Goal: Navigation & Orientation: Find specific page/section

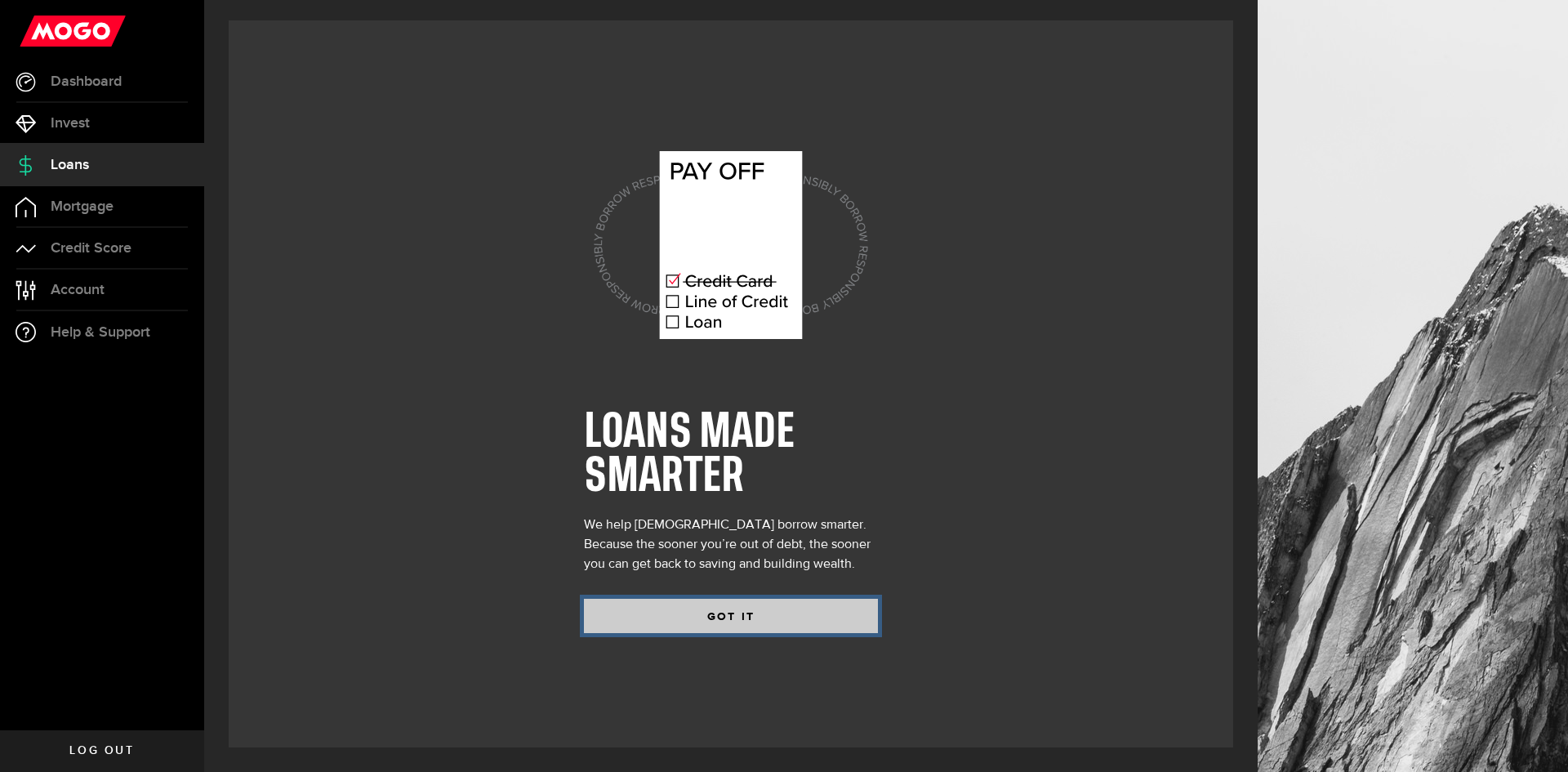
click at [739, 615] on button "GOT IT" at bounding box center [731, 616] width 294 height 35
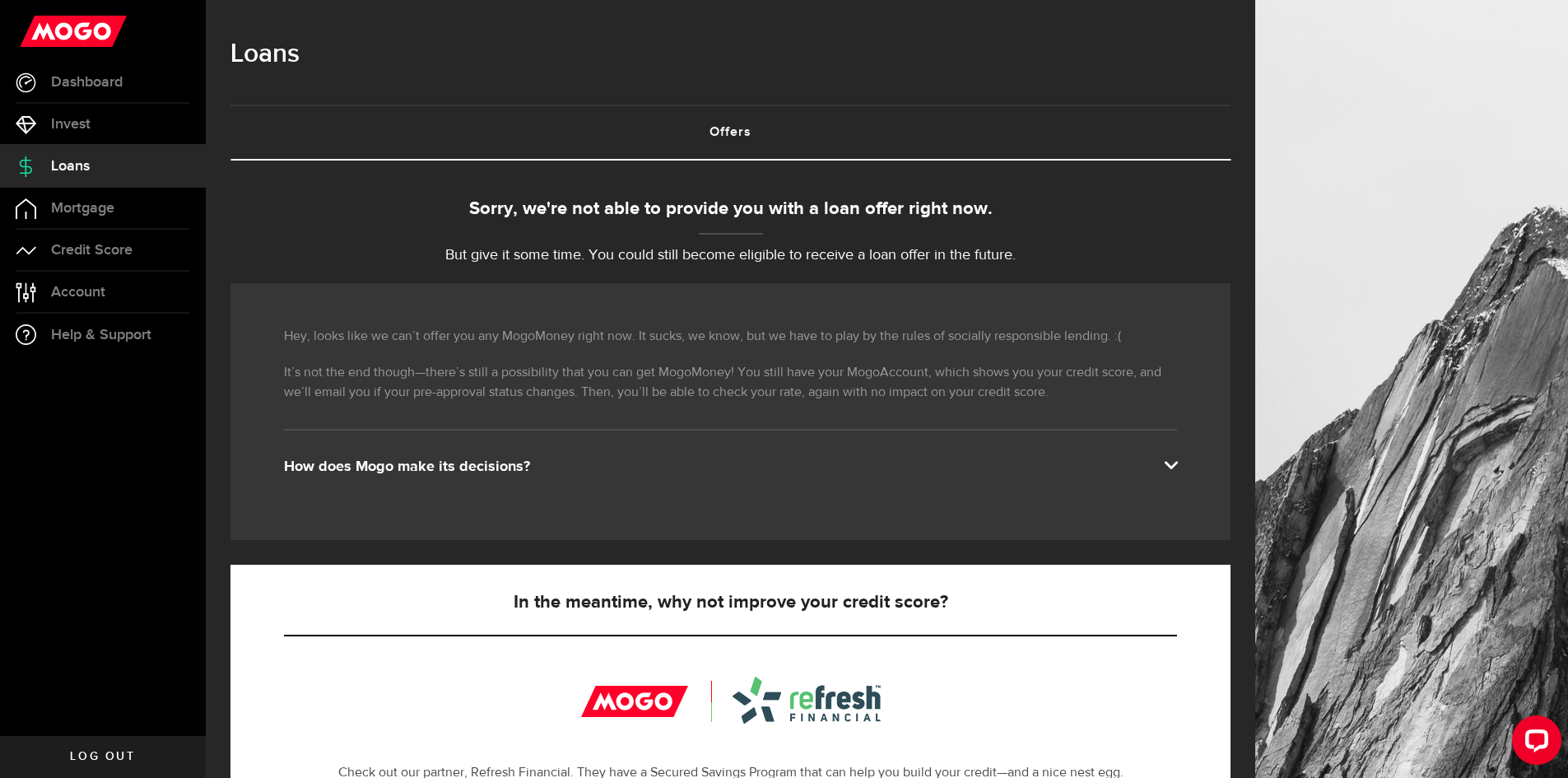
click at [691, 470] on div "How does Mogo make its decisions?" at bounding box center [730, 466] width 893 height 19
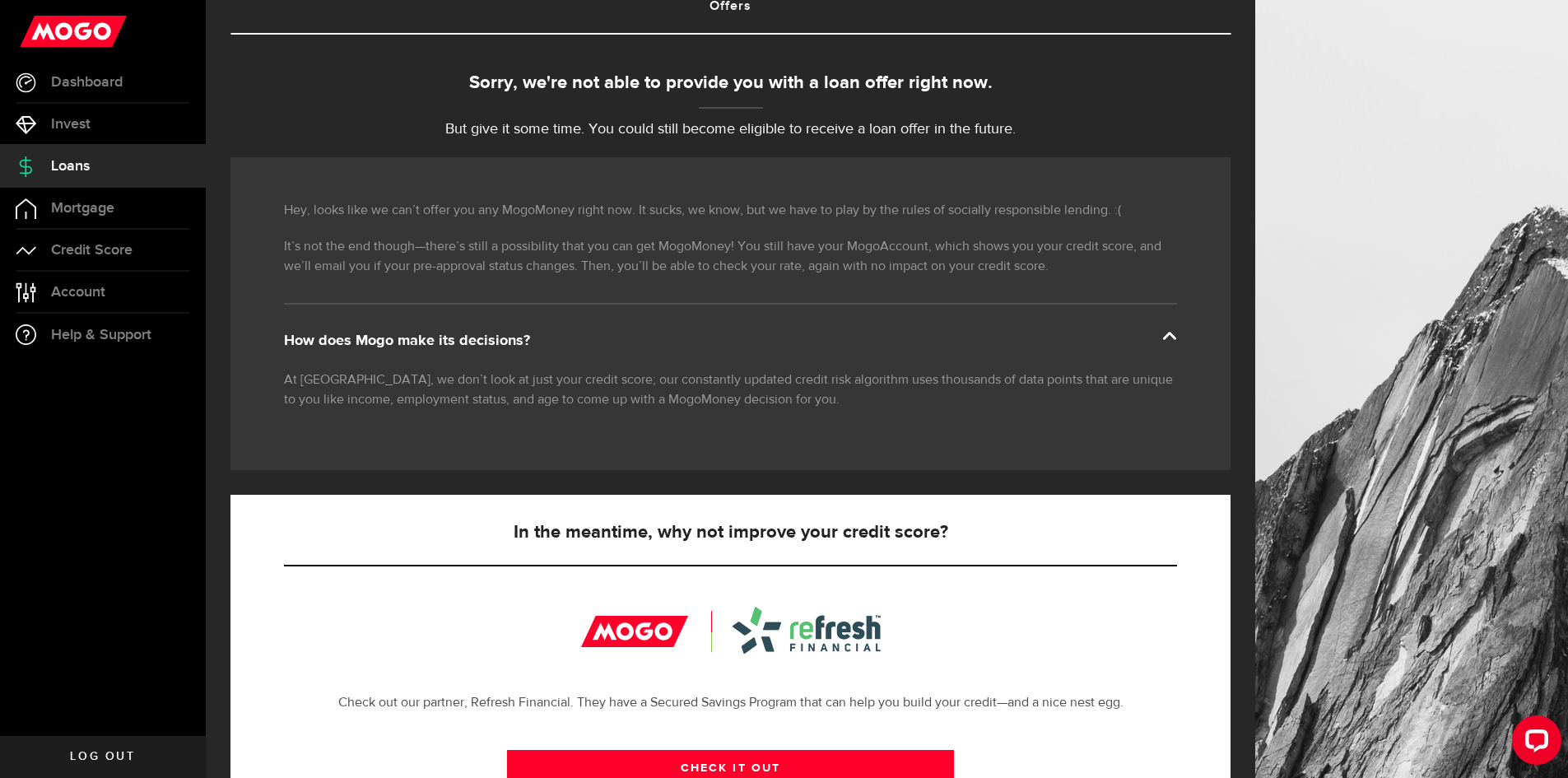
scroll to position [389, 0]
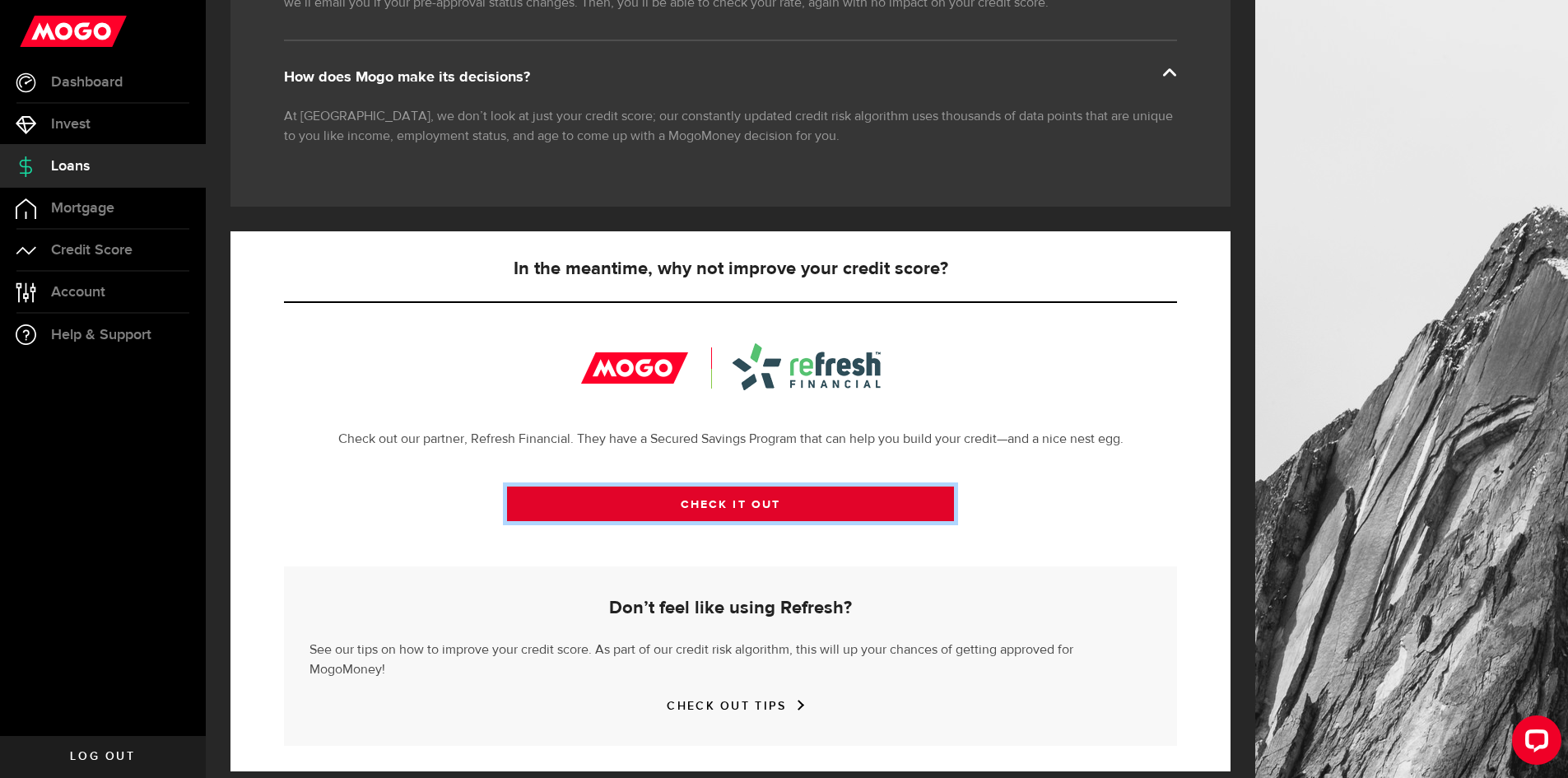
click at [726, 508] on link "CHECK IT OUT" at bounding box center [730, 504] width 447 height 35
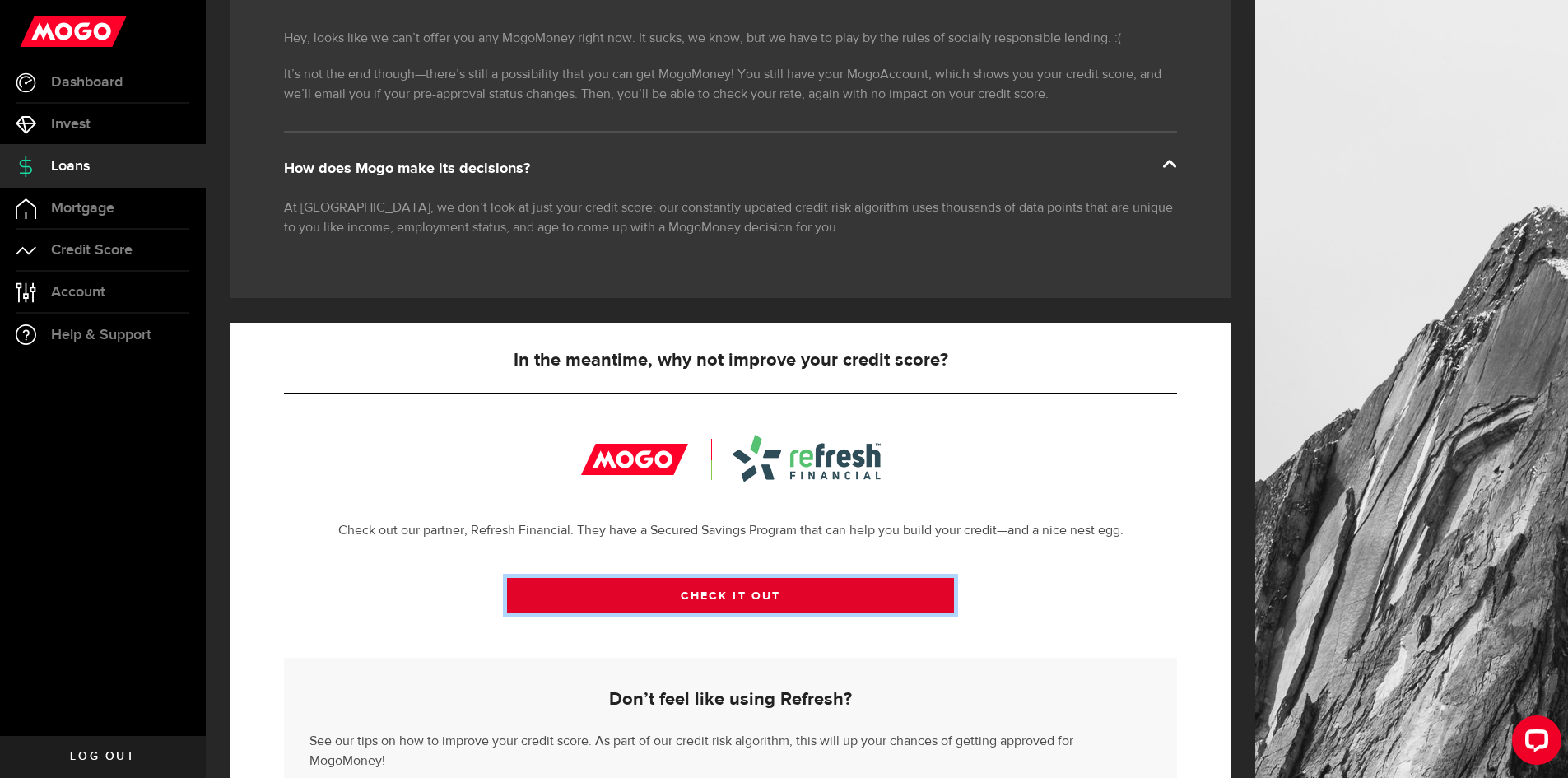
scroll to position [0, 0]
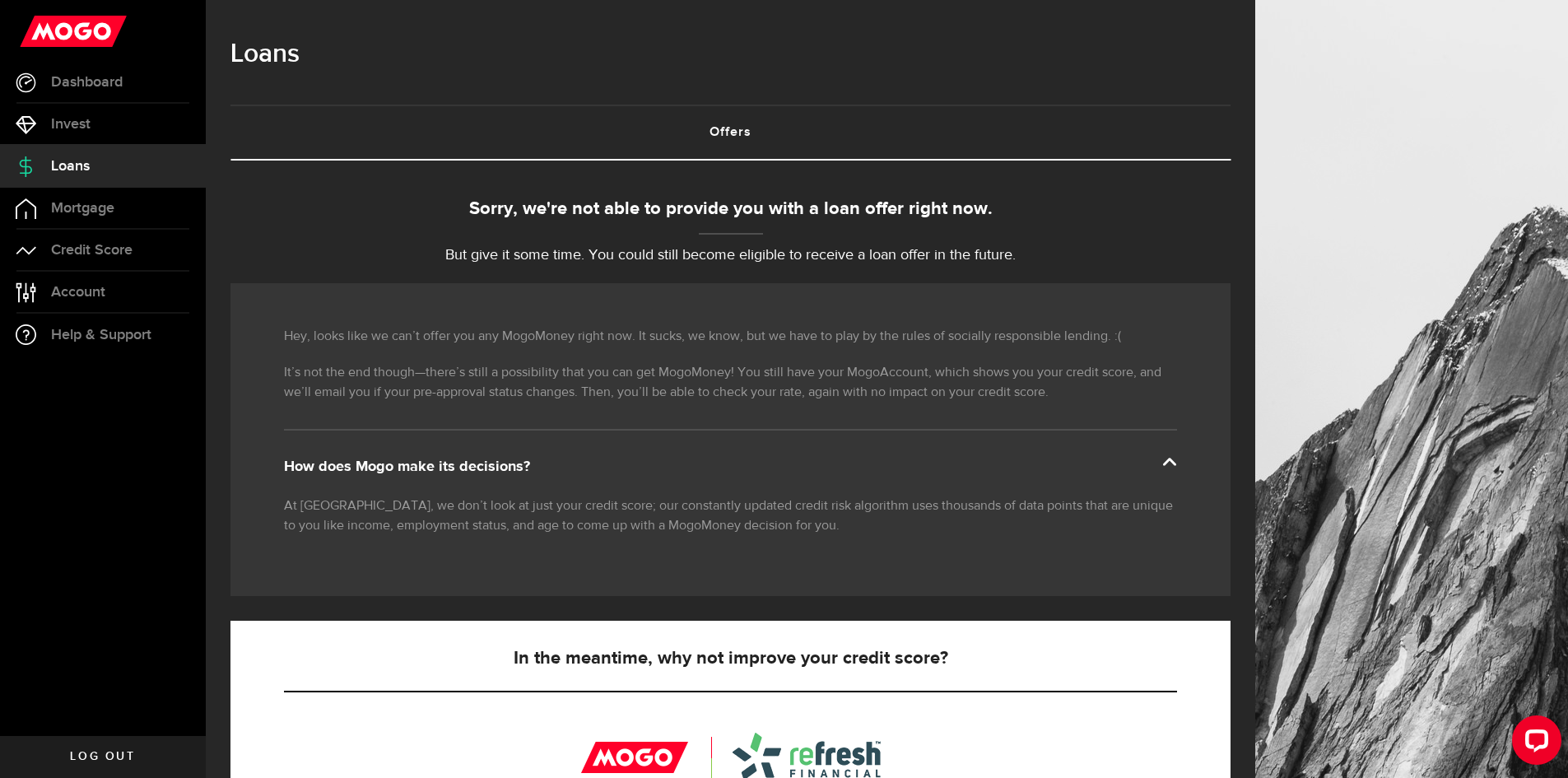
click at [384, 467] on div "How does Mogo make its decisions?" at bounding box center [730, 466] width 893 height 19
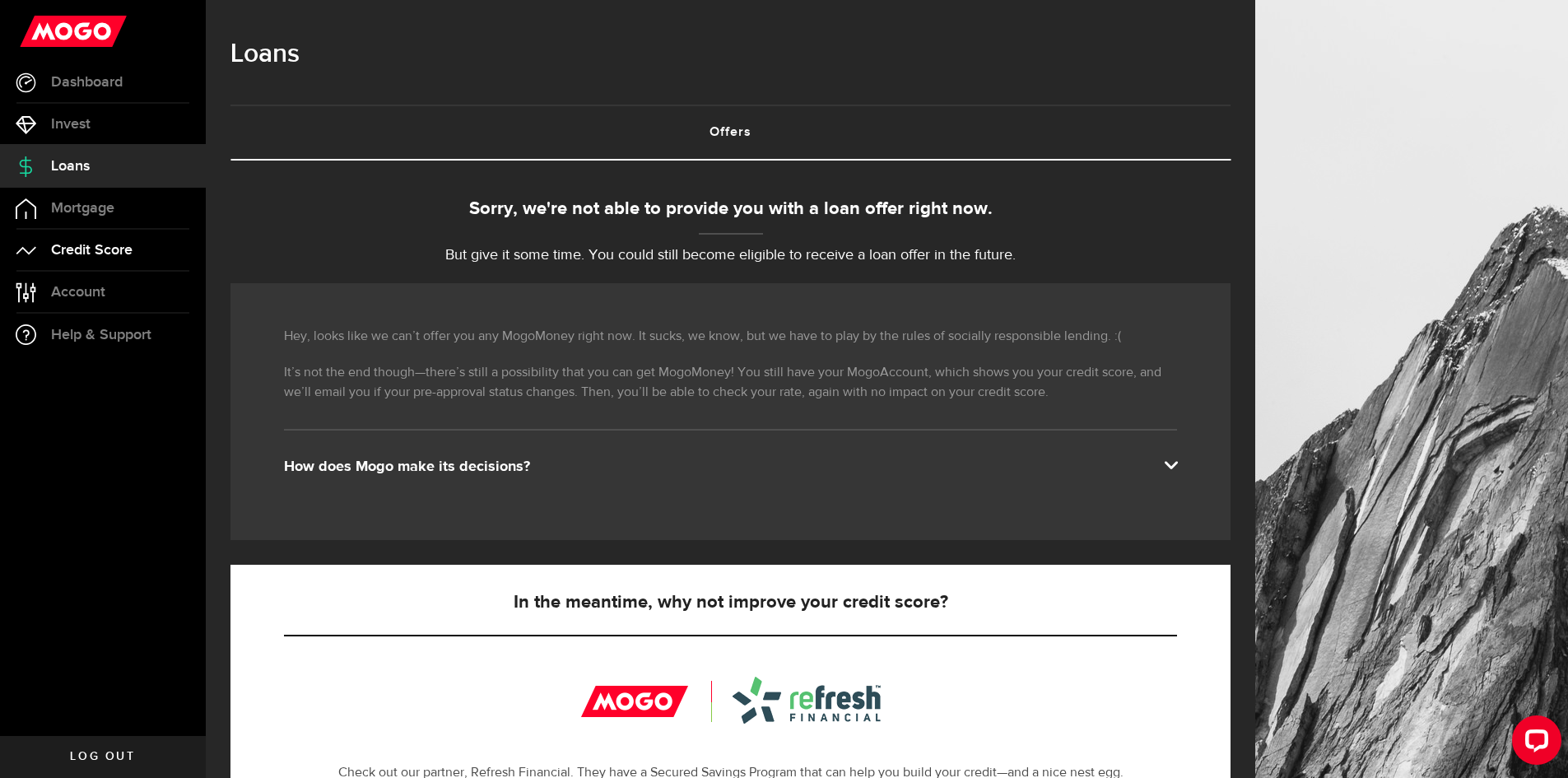
click at [92, 243] on span "Credit Score" at bounding box center [91, 250] width 81 height 15
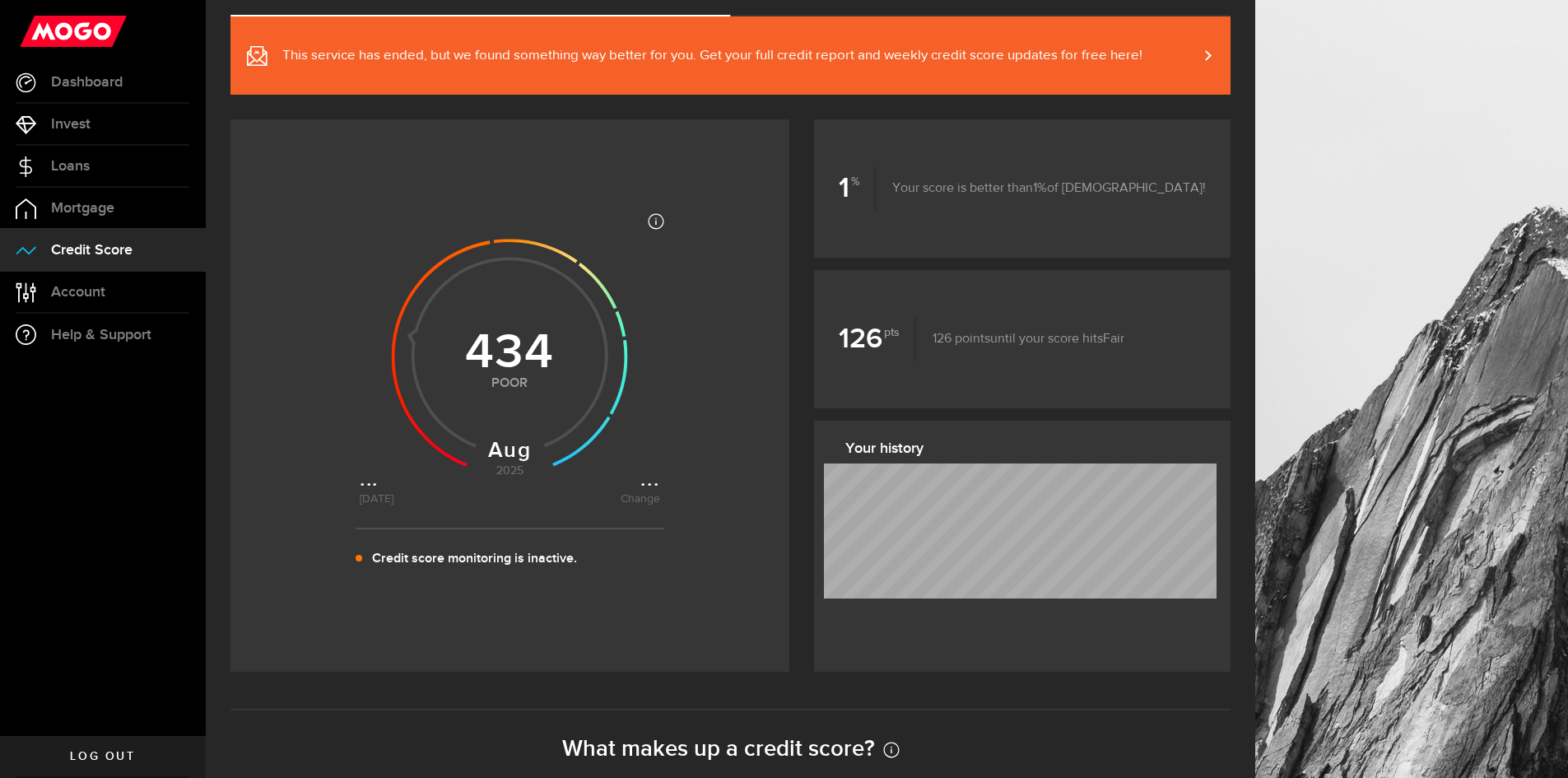
scroll to position [165, 0]
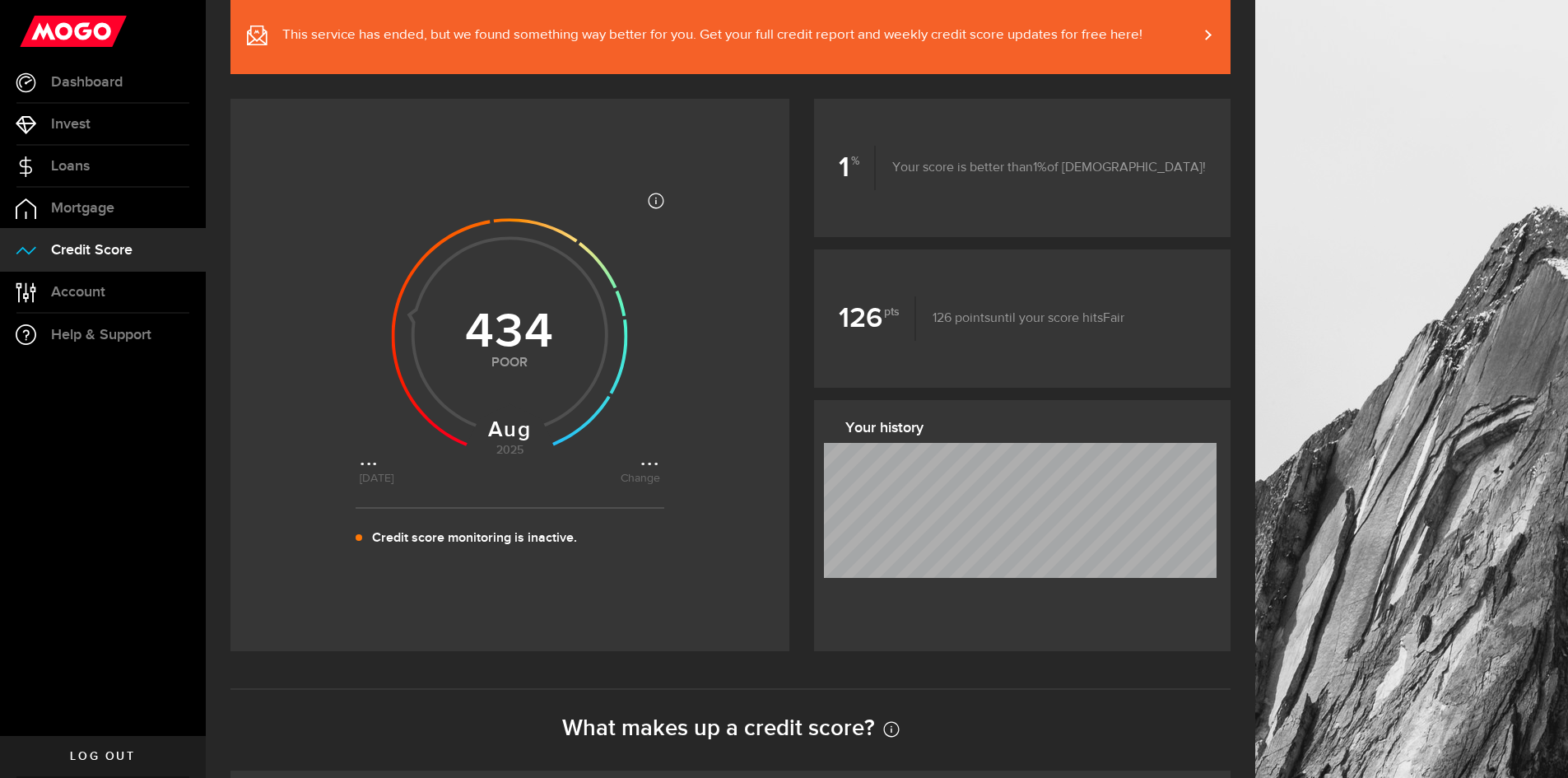
click at [441, 540] on p "Credit score monitoring is inactive." at bounding box center [474, 538] width 205 height 19
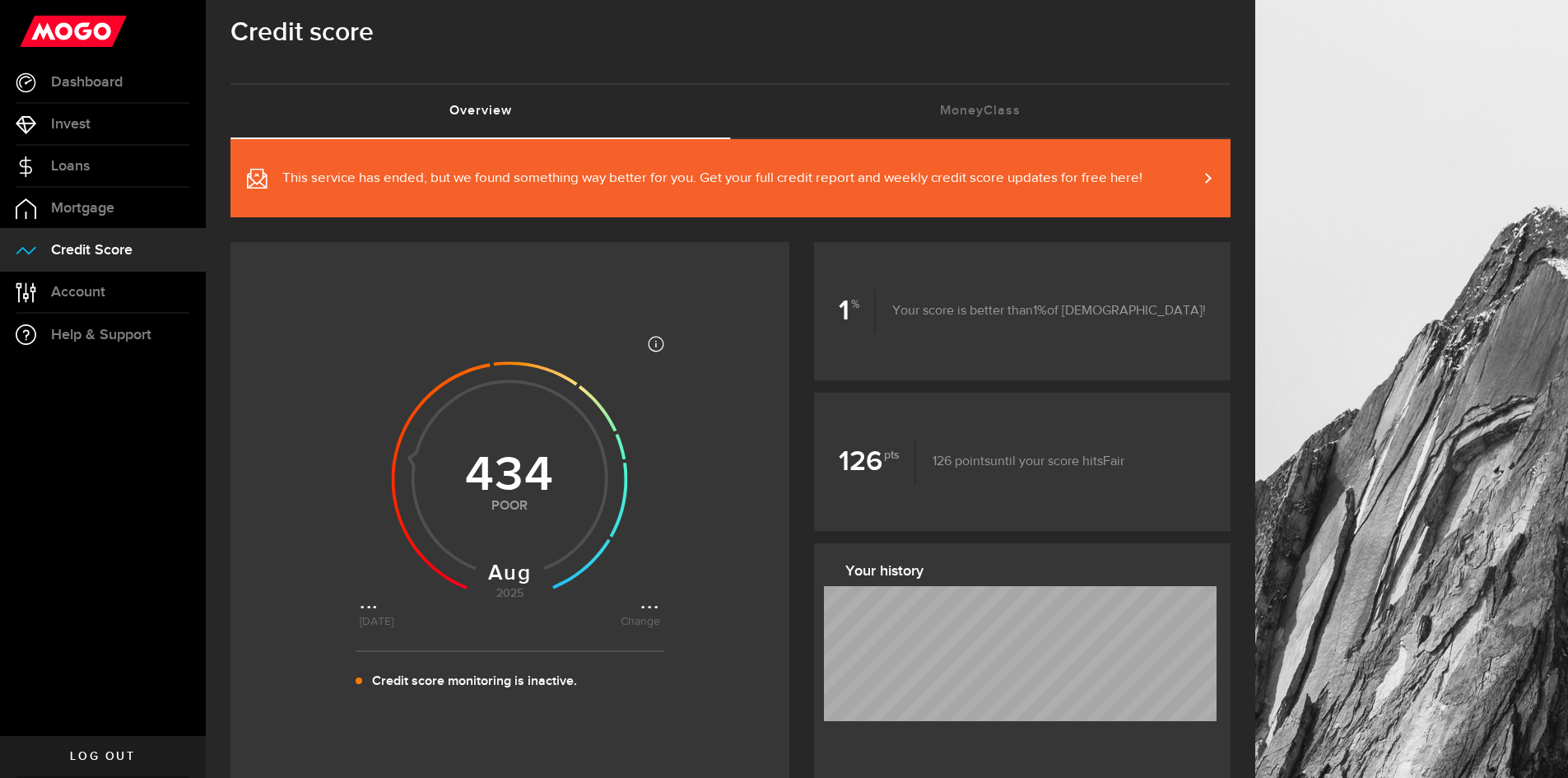
scroll to position [0, 0]
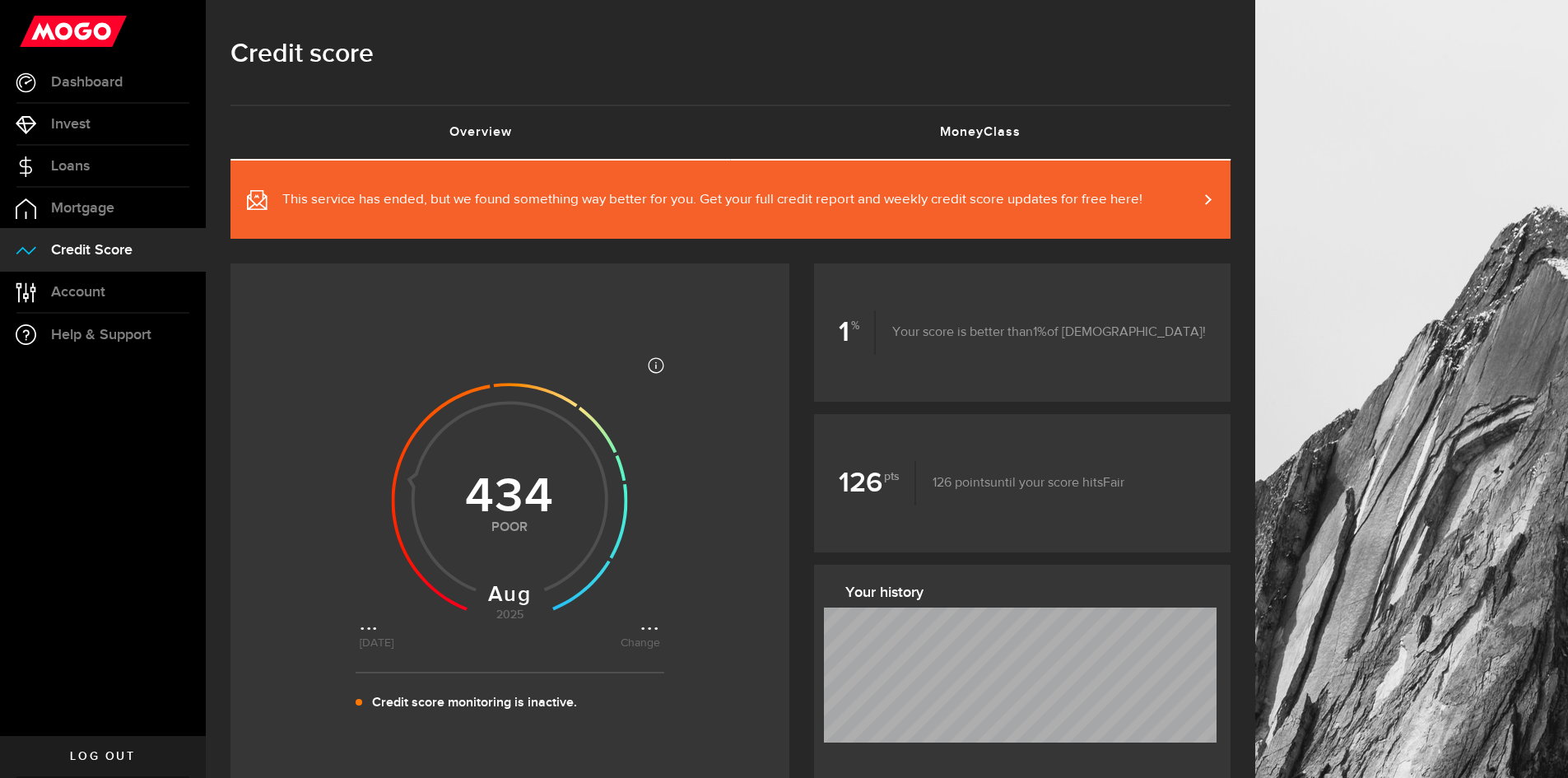
click at [967, 126] on link "MoneyClass (requires attention)" at bounding box center [981, 132] width 500 height 52
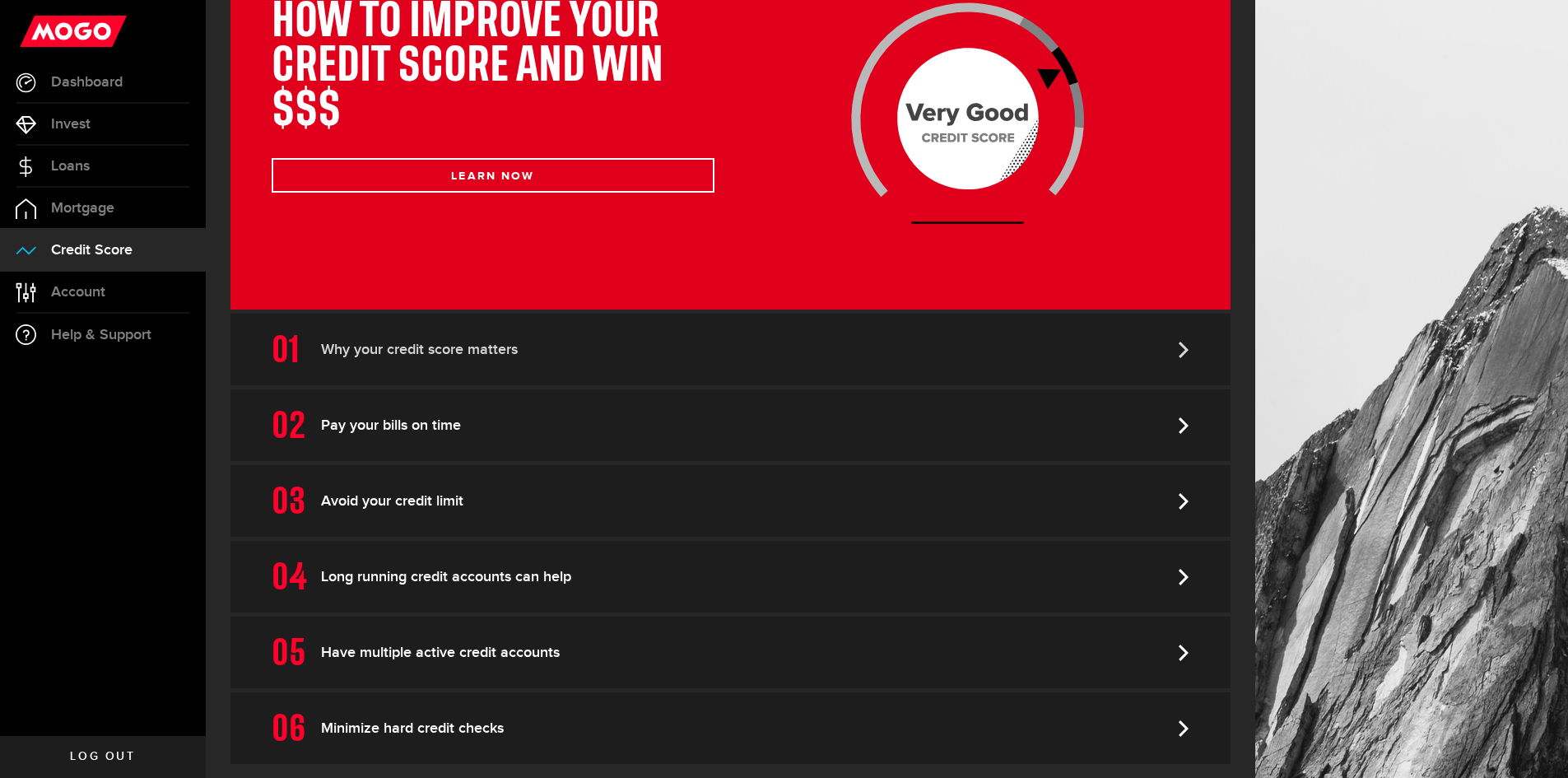
scroll to position [315, 0]
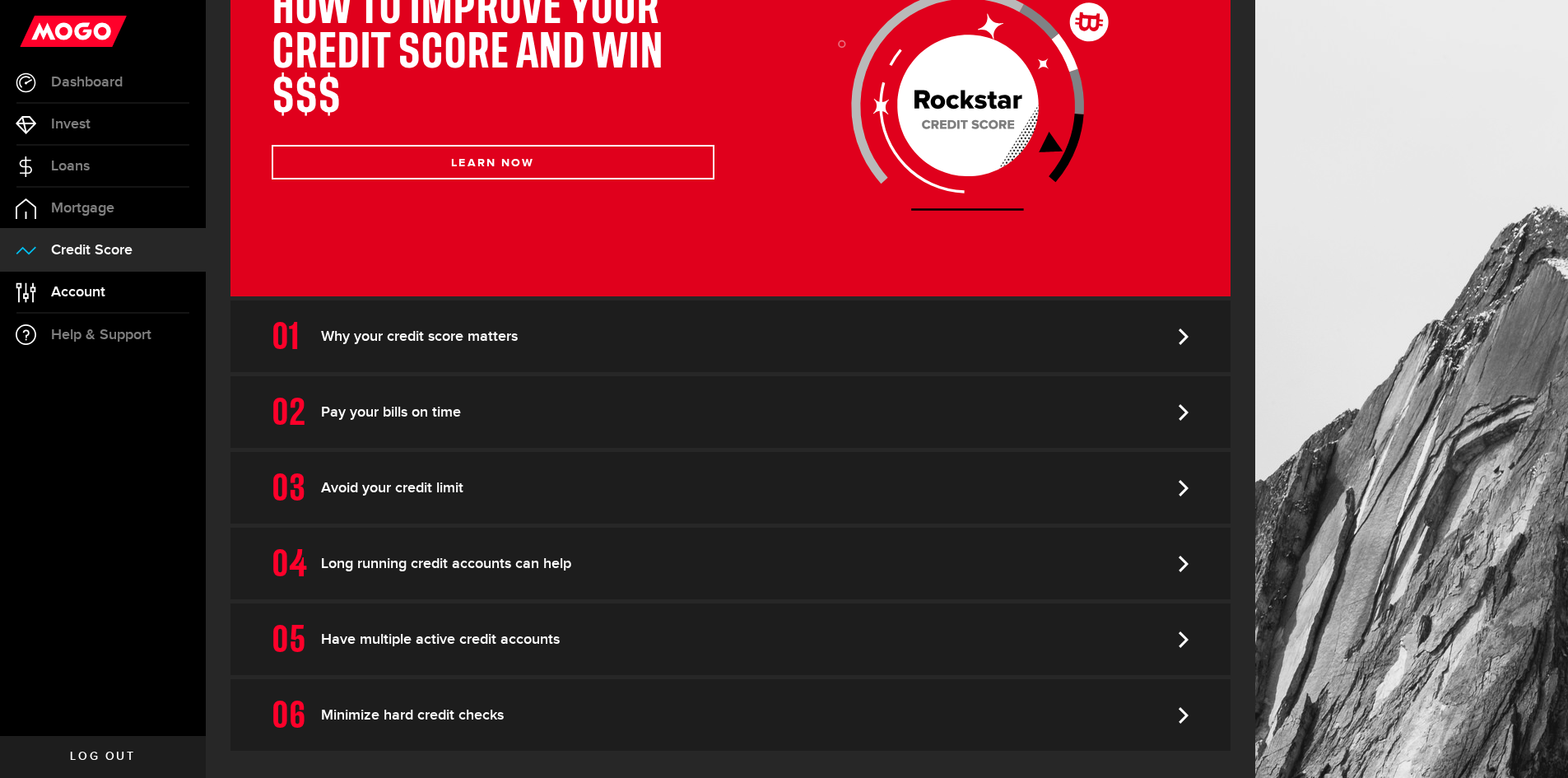
click at [58, 284] on span "Account" at bounding box center [77, 292] width 54 height 15
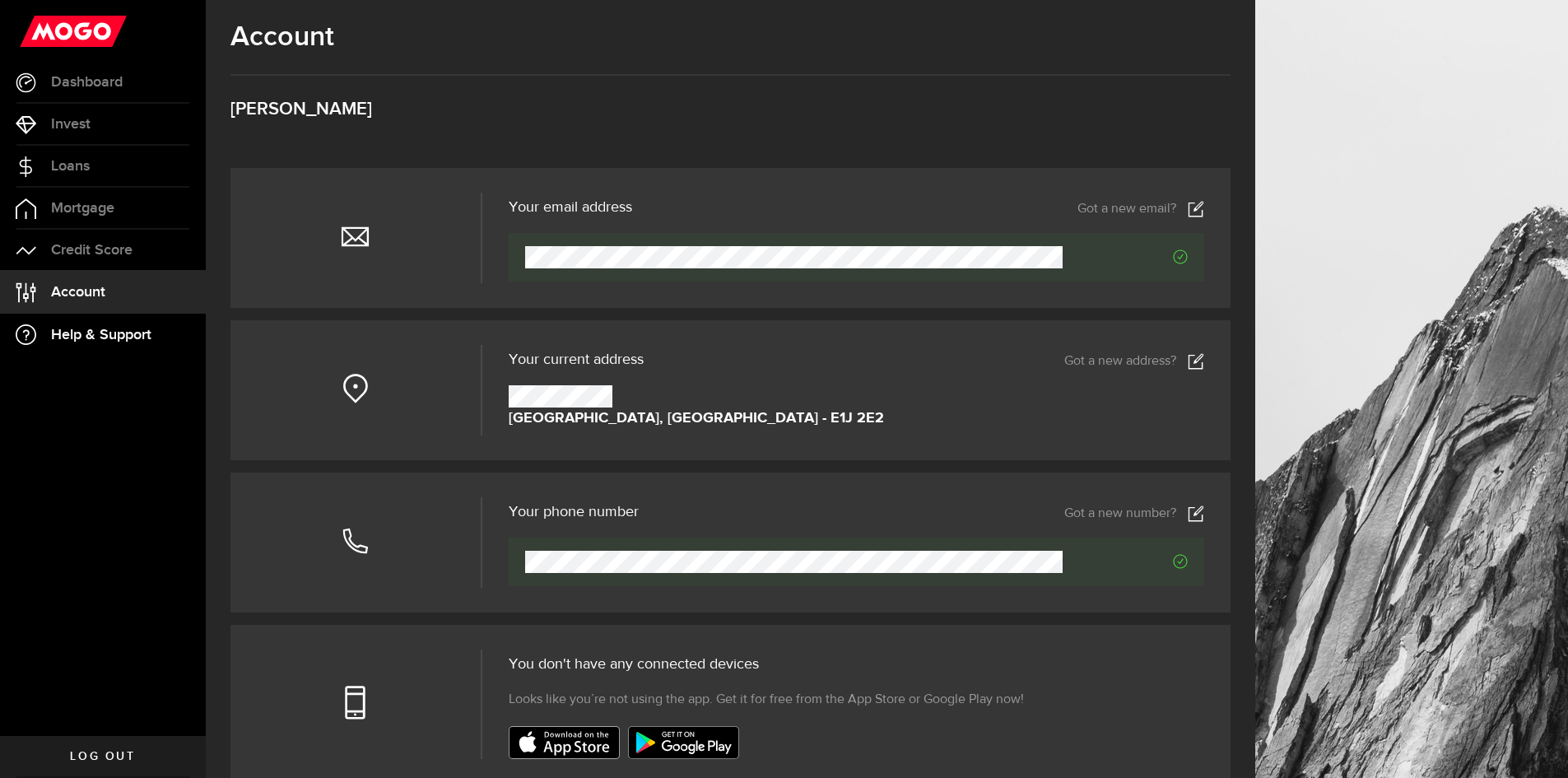
click at [67, 341] on span "Help & Support" at bounding box center [100, 335] width 100 height 15
click at [92, 79] on span "Dashboard" at bounding box center [87, 82] width 72 height 15
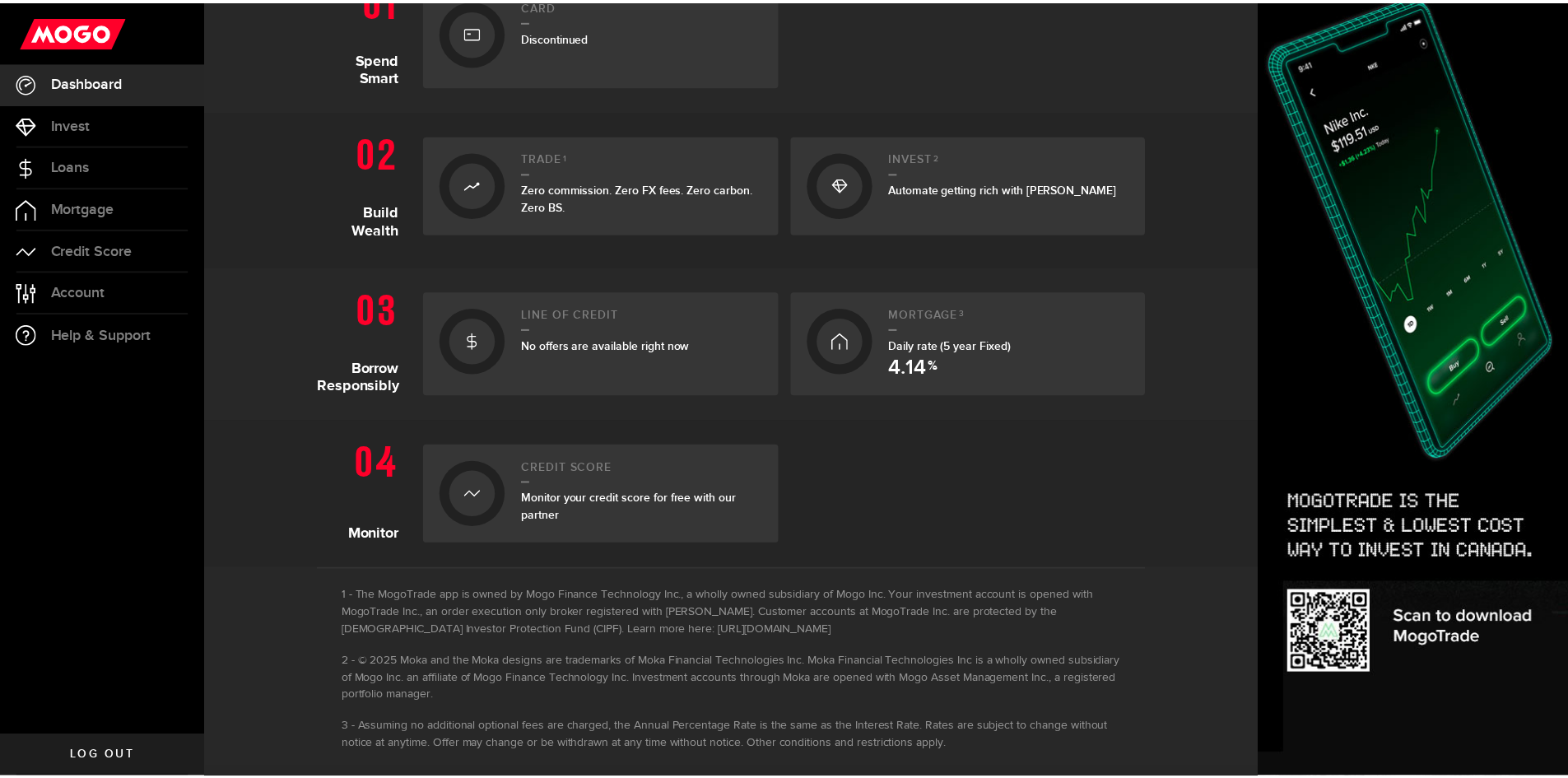
scroll to position [434, 0]
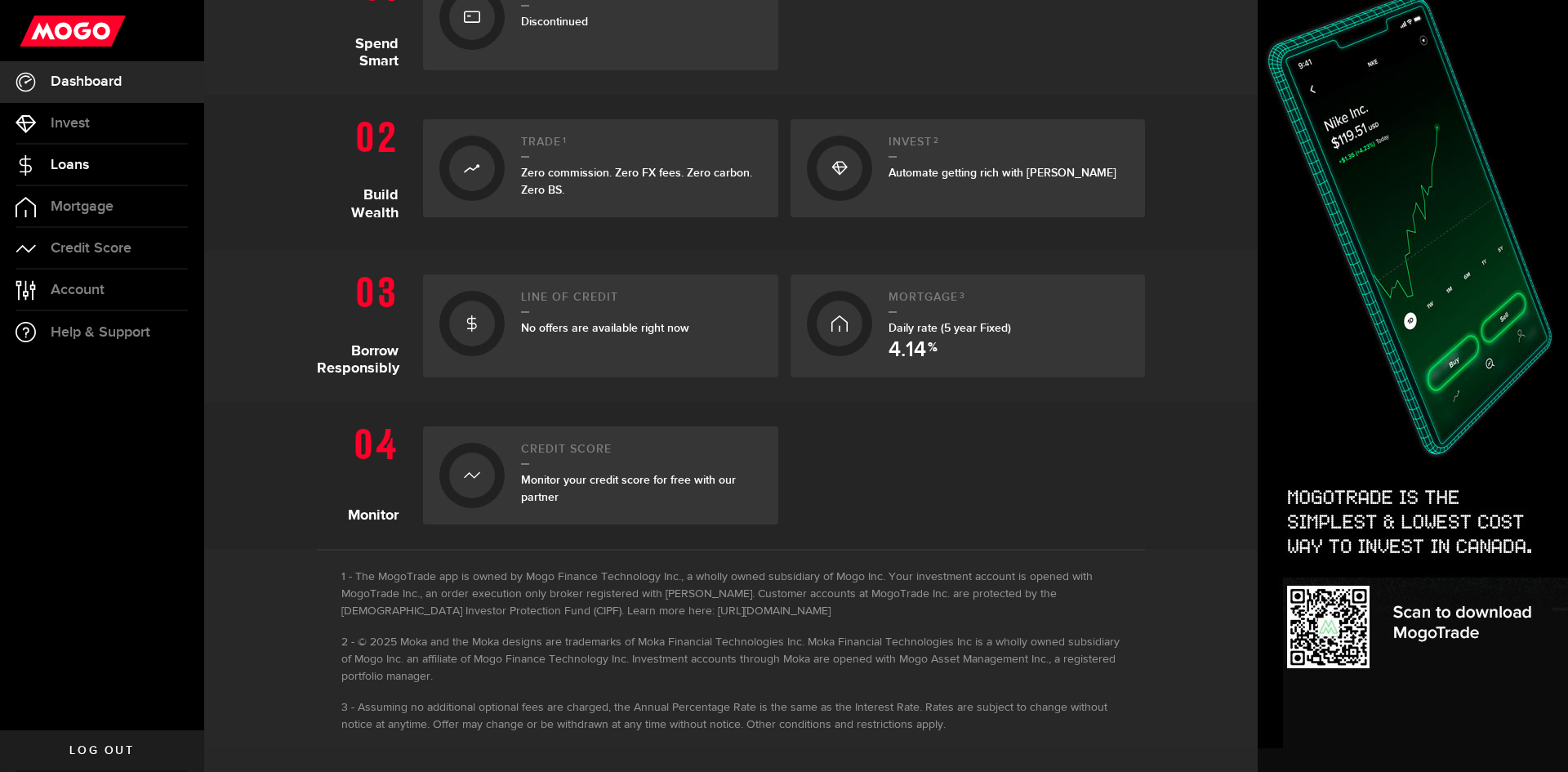
click at [86, 162] on span "Loans" at bounding box center [69, 165] width 38 height 15
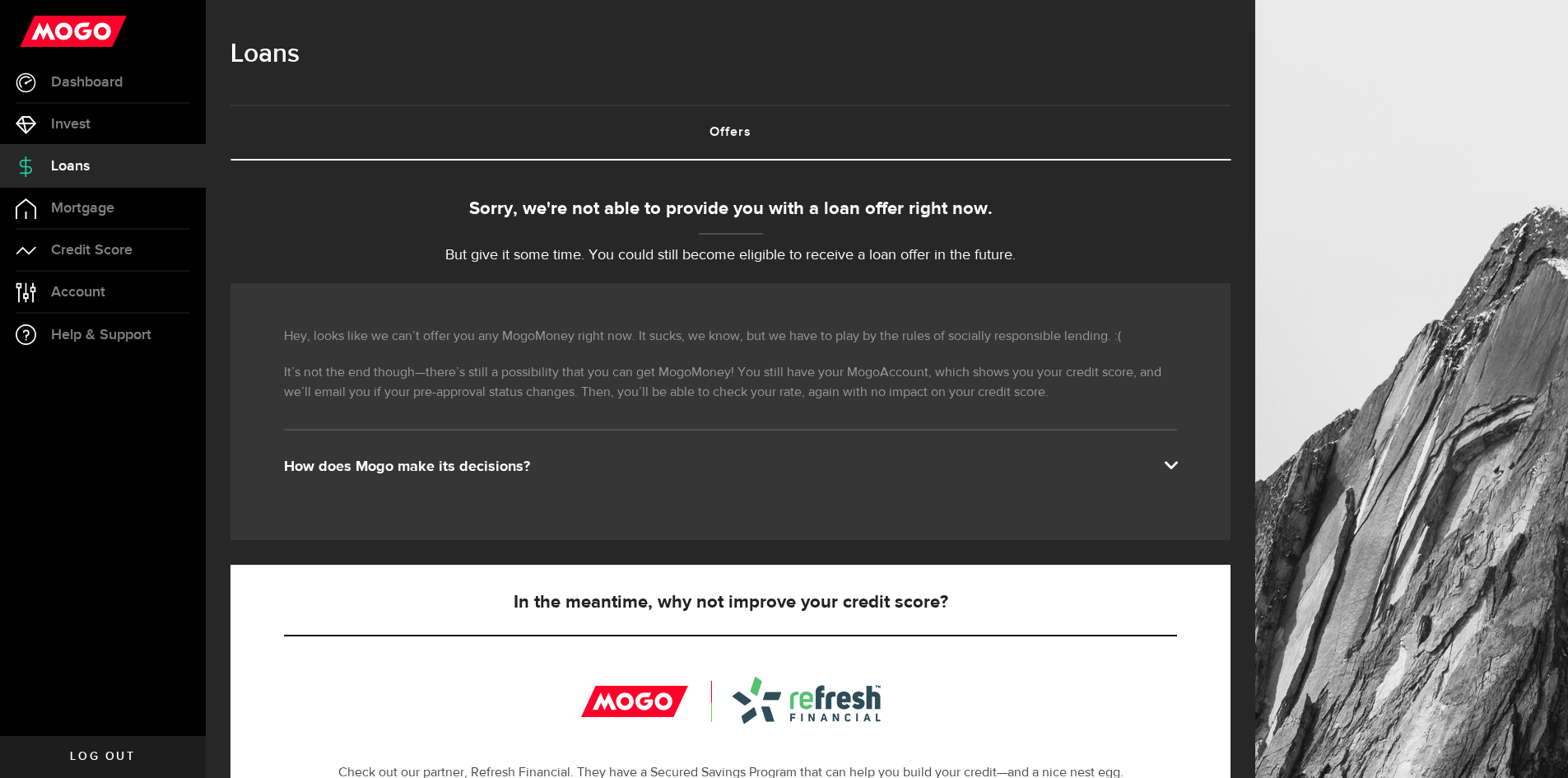
click at [731, 122] on link "Offers (requires attention)" at bounding box center [730, 132] width 1000 height 52
click at [711, 148] on link "Offers (requires attention)" at bounding box center [730, 132] width 1000 height 52
click at [715, 143] on link "Offers (requires attention)" at bounding box center [730, 132] width 1000 height 52
click at [717, 133] on link "Offers (requires attention)" at bounding box center [730, 132] width 1000 height 52
drag, startPoint x: 775, startPoint y: 314, endPoint x: 774, endPoint y: 324, distance: 10.0
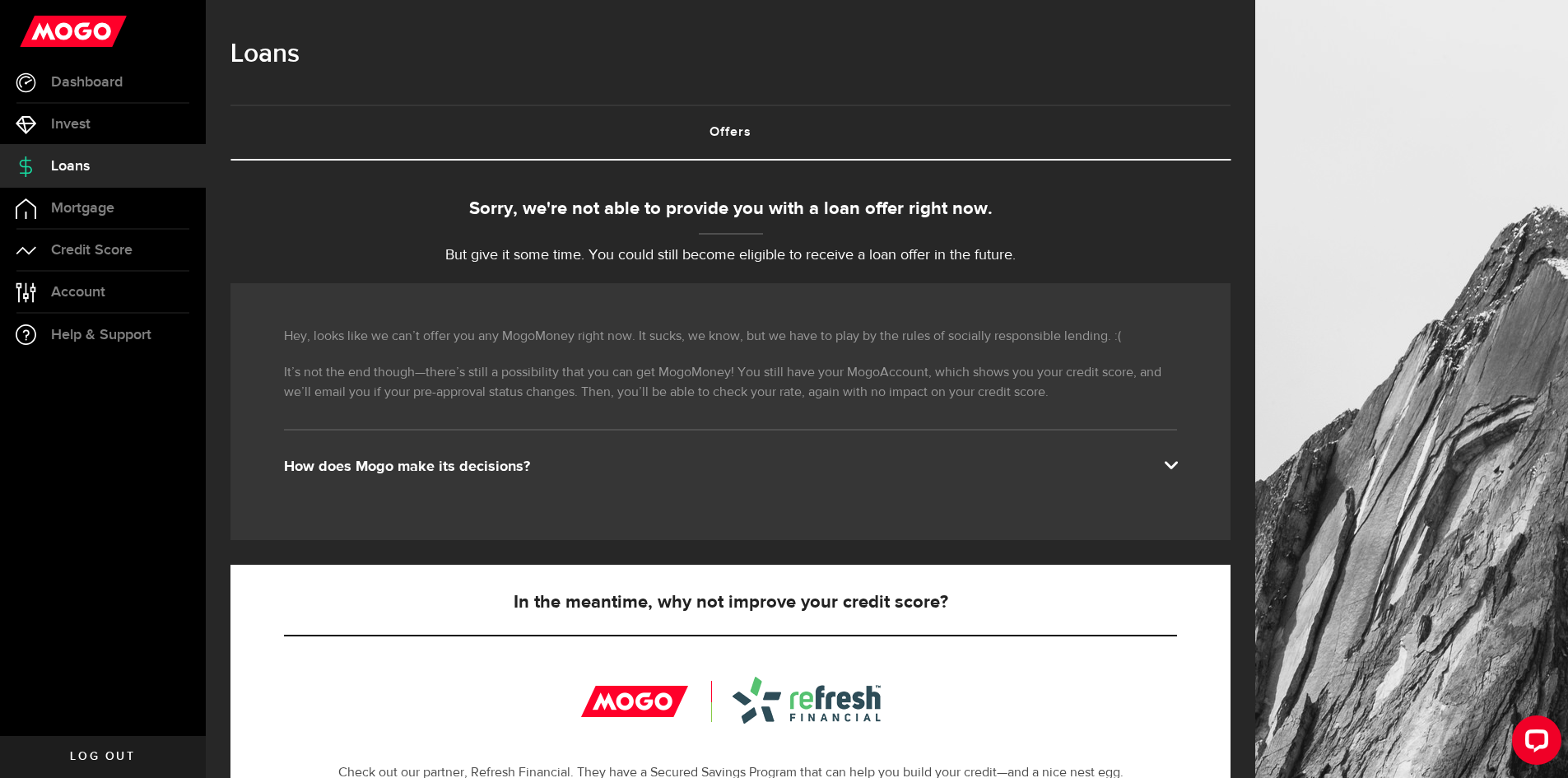
click at [1191, 461] on div "Hey, looks like we can’t offer you any MogoMoney right now. It sucks, we know, …" at bounding box center [730, 411] width 1000 height 257
click at [1177, 462] on span at bounding box center [1170, 463] width 13 height 13
click at [69, 203] on span "Mortgage" at bounding box center [82, 208] width 64 height 15
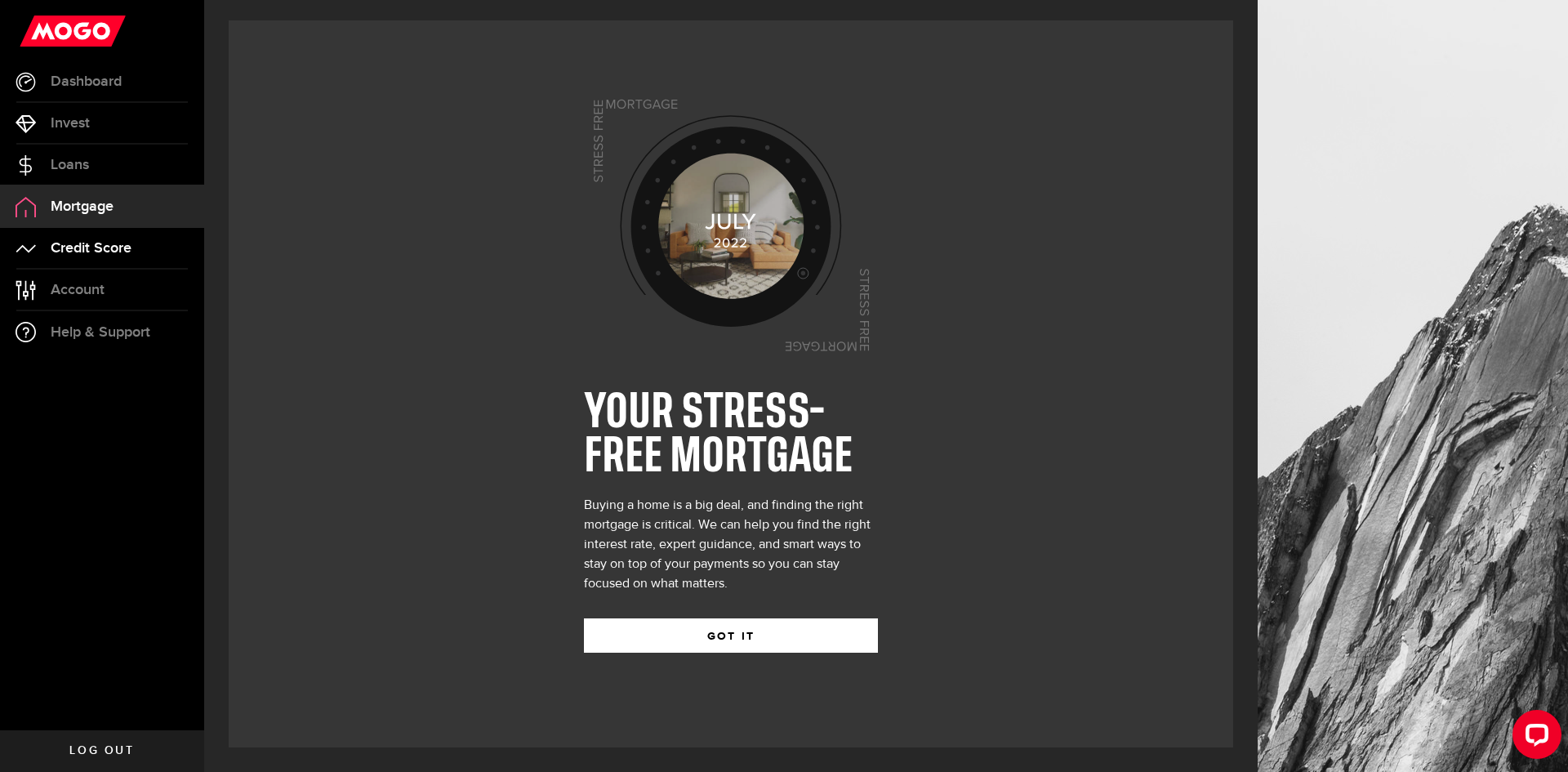
click at [98, 248] on span "Credit Score" at bounding box center [90, 249] width 80 height 15
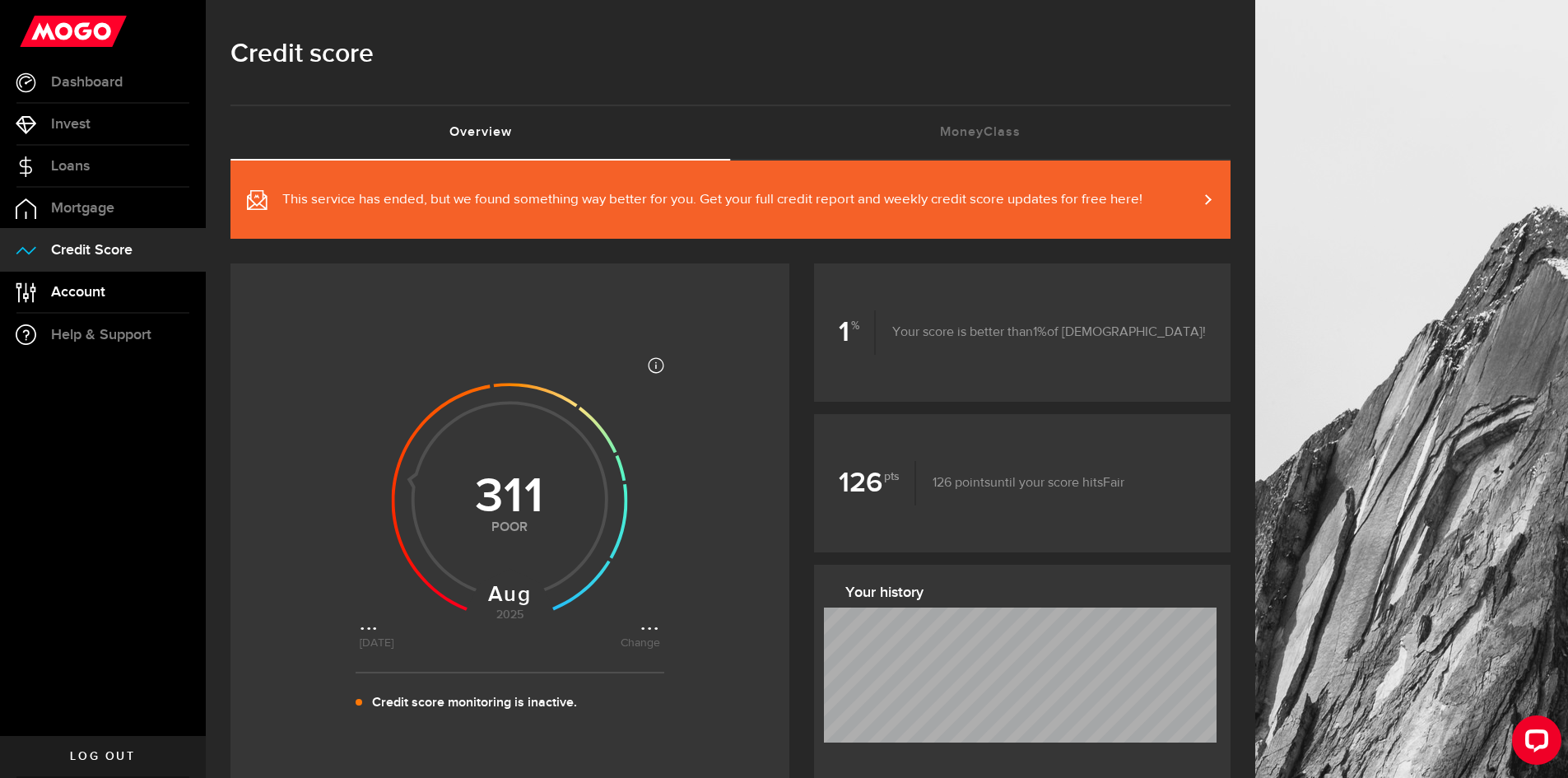
click at [83, 288] on span "Account" at bounding box center [77, 292] width 54 height 15
